Goal: Obtain resource: Obtain resource

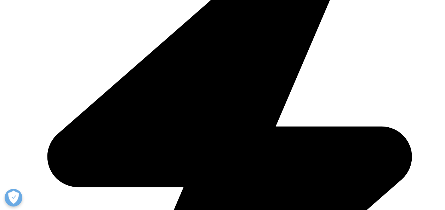
scroll to position [460, 0]
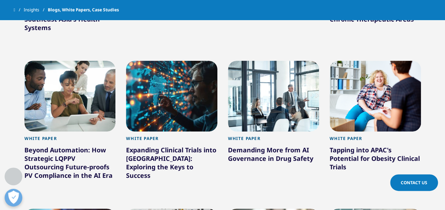
click at [167, 151] on div "Expanding Clinical Trials into [GEOGRAPHIC_DATA]: Exploring the Keys to Success" at bounding box center [171, 164] width 91 height 37
click at [174, 153] on div "Expanding Clinical Trials into [GEOGRAPHIC_DATA]: Exploring the Keys to Success" at bounding box center [171, 164] width 91 height 37
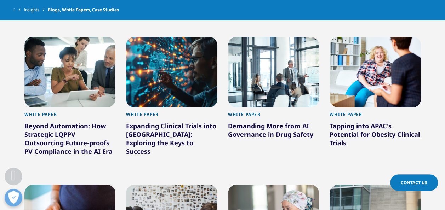
scroll to position [495, 0]
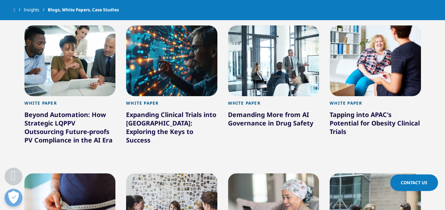
click at [153, 117] on div "Expanding Clinical Trials into [GEOGRAPHIC_DATA]: Exploring the Keys to Success" at bounding box center [171, 128] width 91 height 37
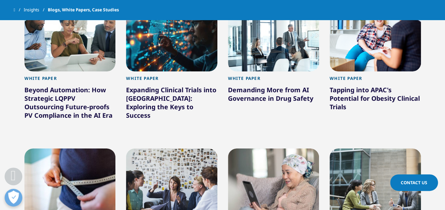
scroll to position [531, 0]
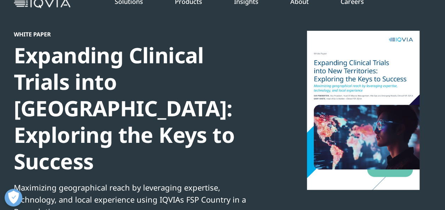
scroll to position [35, 0]
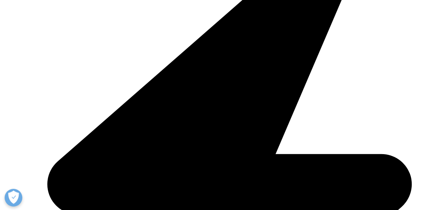
scroll to position [456, 0]
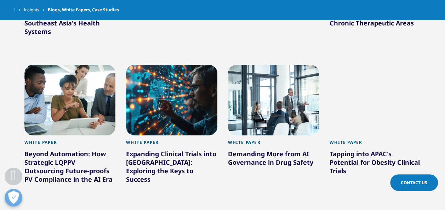
click at [225, 101] on div "White Paper Demanding More from AI Governance in Drug Safety Learn More" at bounding box center [274, 133] width 102 height 148
